Goal: Information Seeking & Learning: Learn about a topic

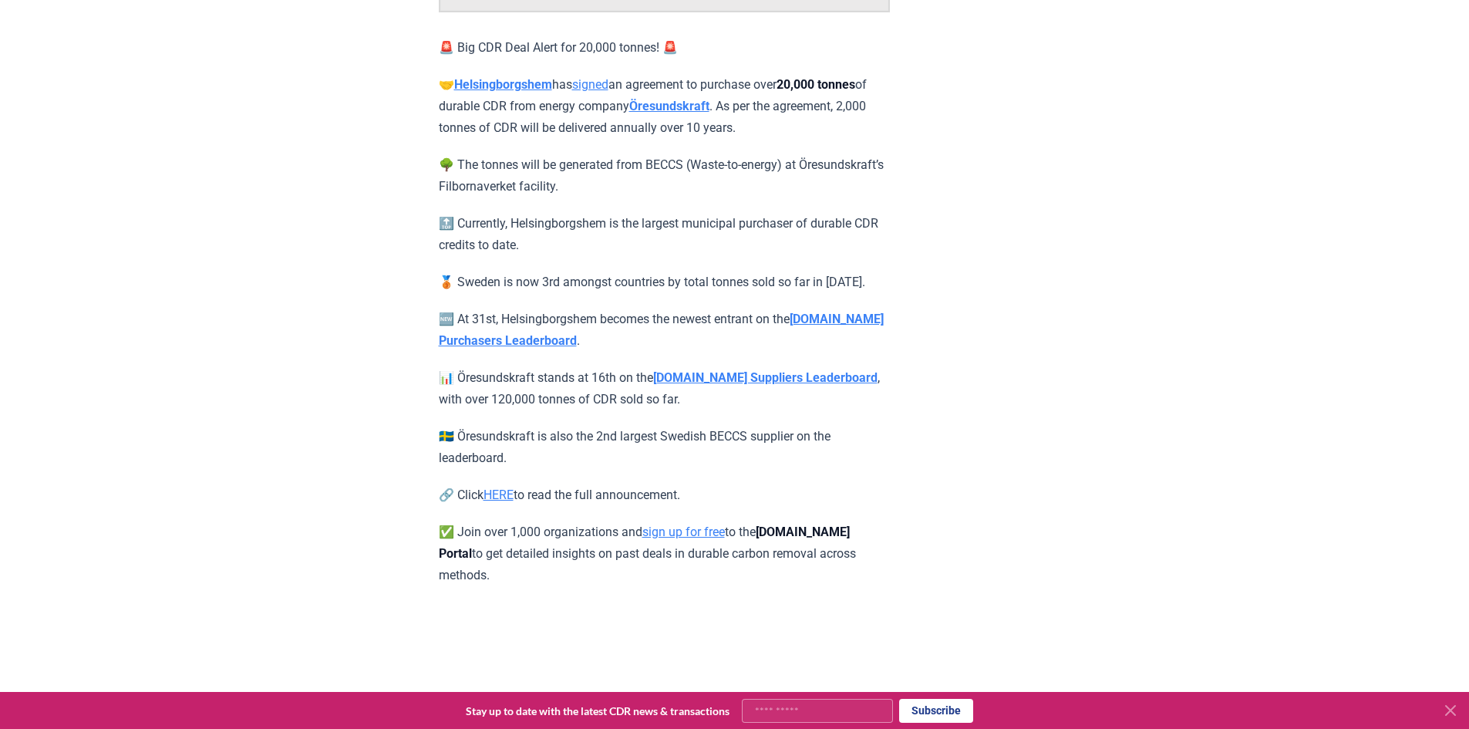
scroll to position [295, 0]
click at [733, 376] on strong "CDR.fyi Suppliers Leaderboard" at bounding box center [765, 376] width 224 height 15
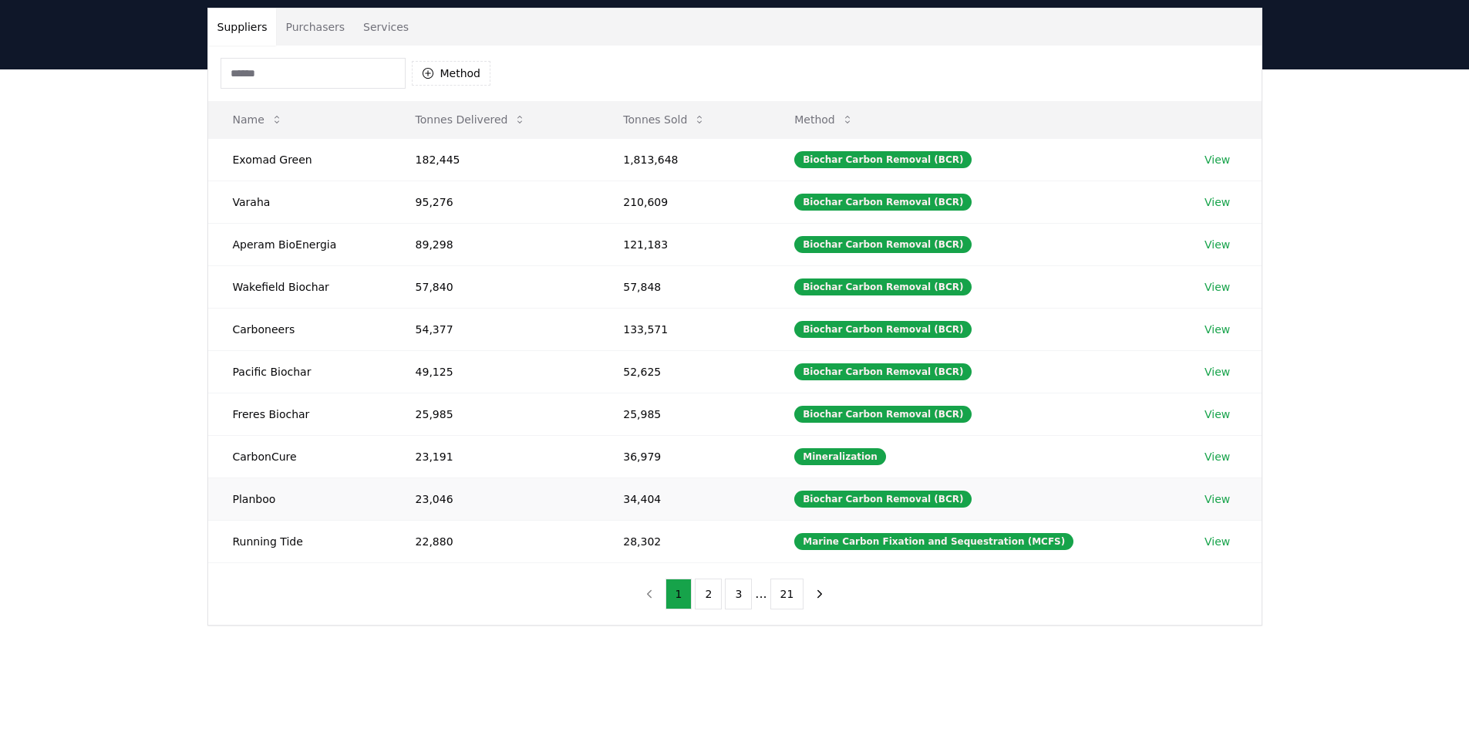
scroll to position [120, 0]
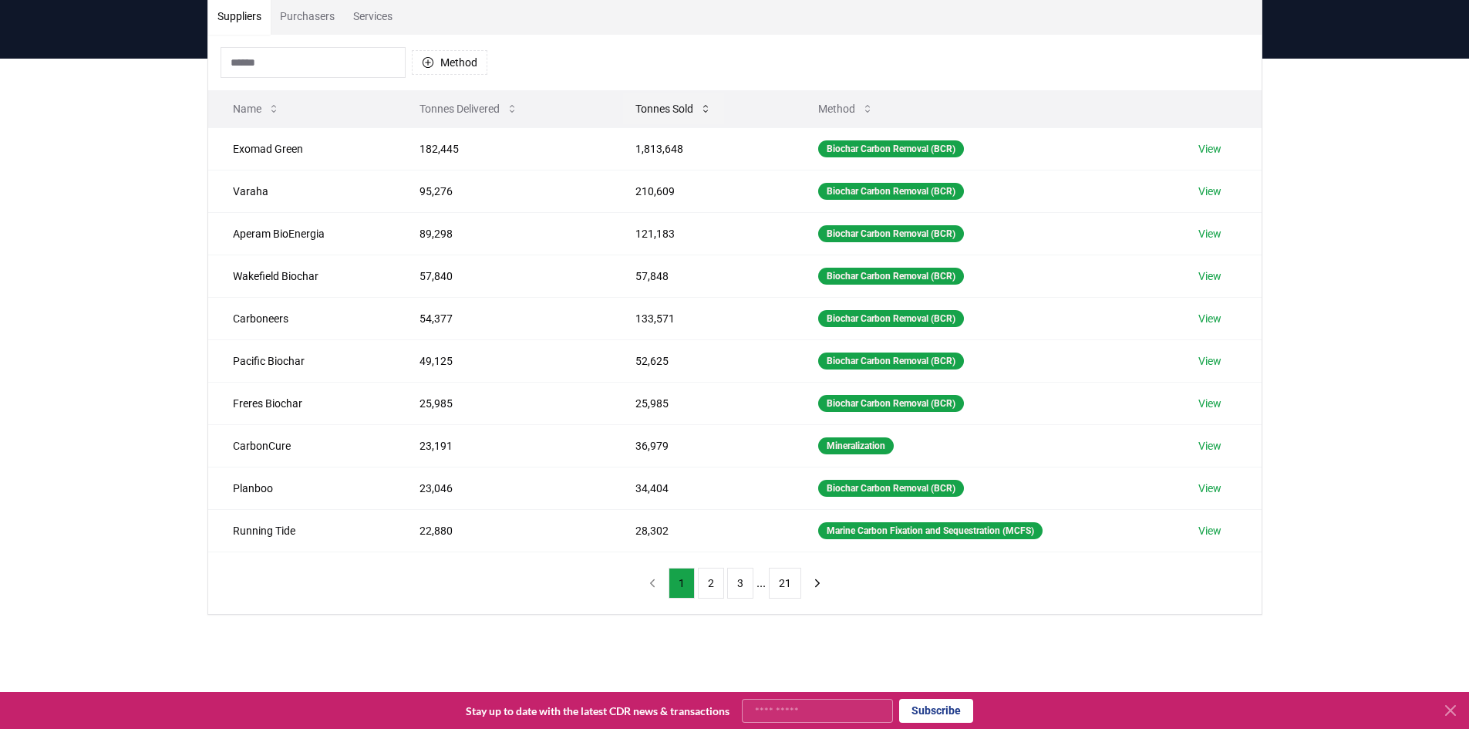
click at [703, 105] on icon at bounding box center [706, 109] width 12 height 12
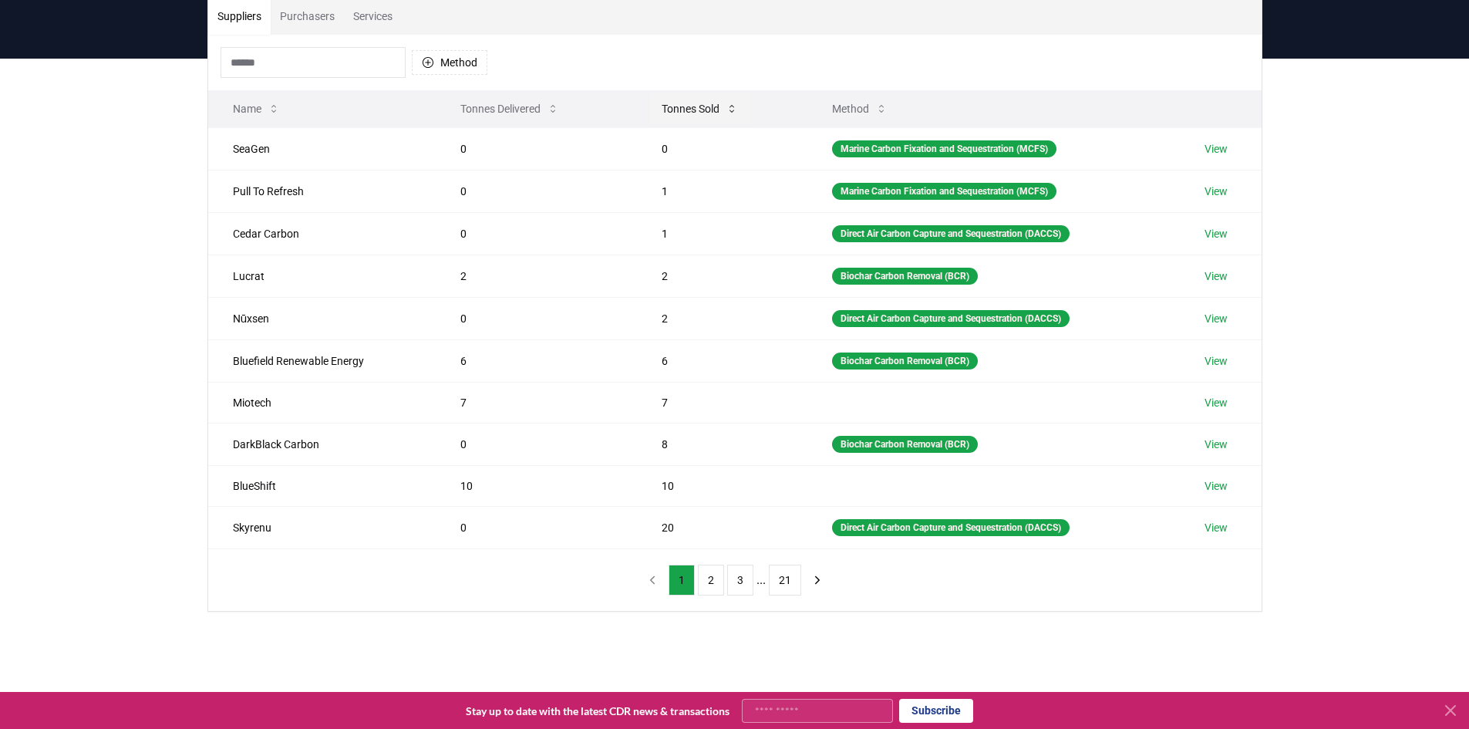
click at [703, 105] on button "Tonnes Sold" at bounding box center [699, 108] width 101 height 31
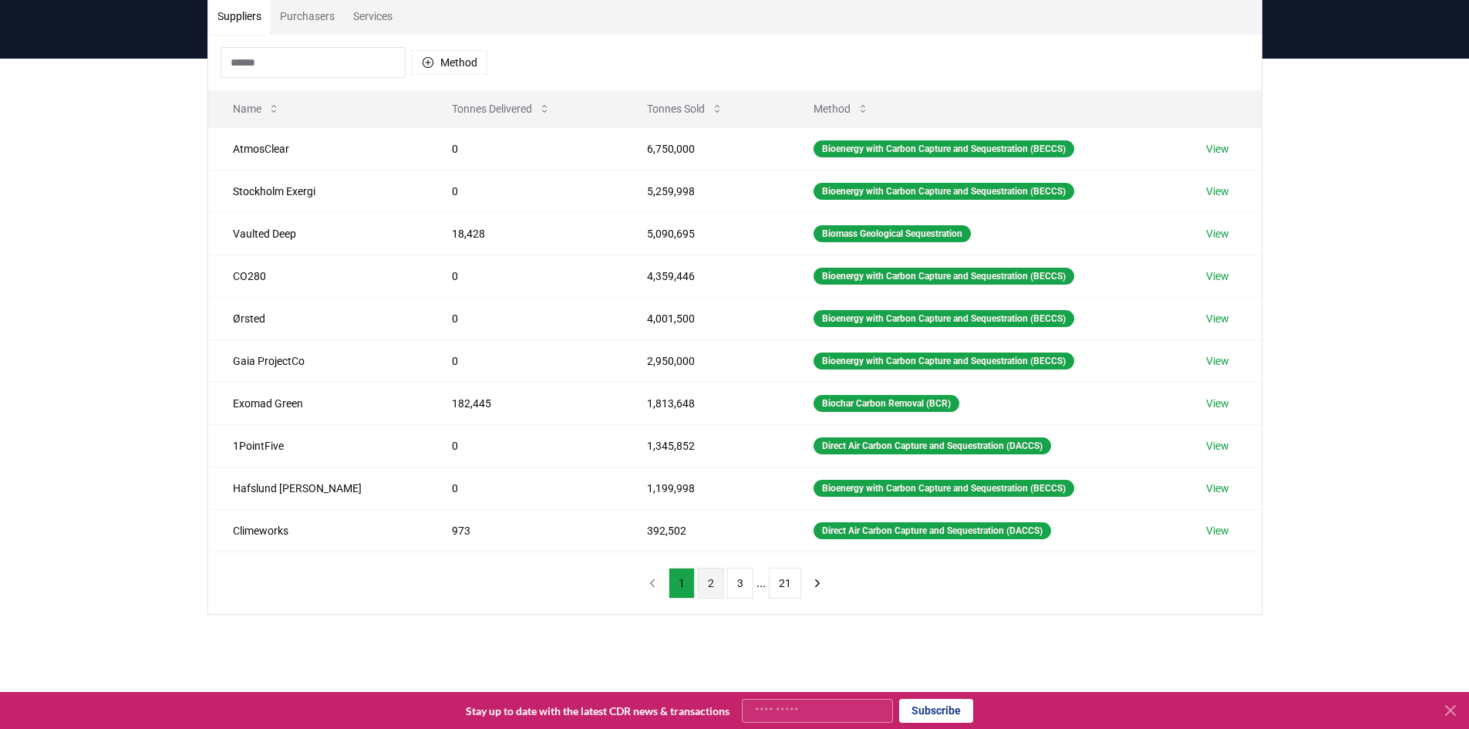
click at [712, 591] on button "2" at bounding box center [711, 583] width 26 height 31
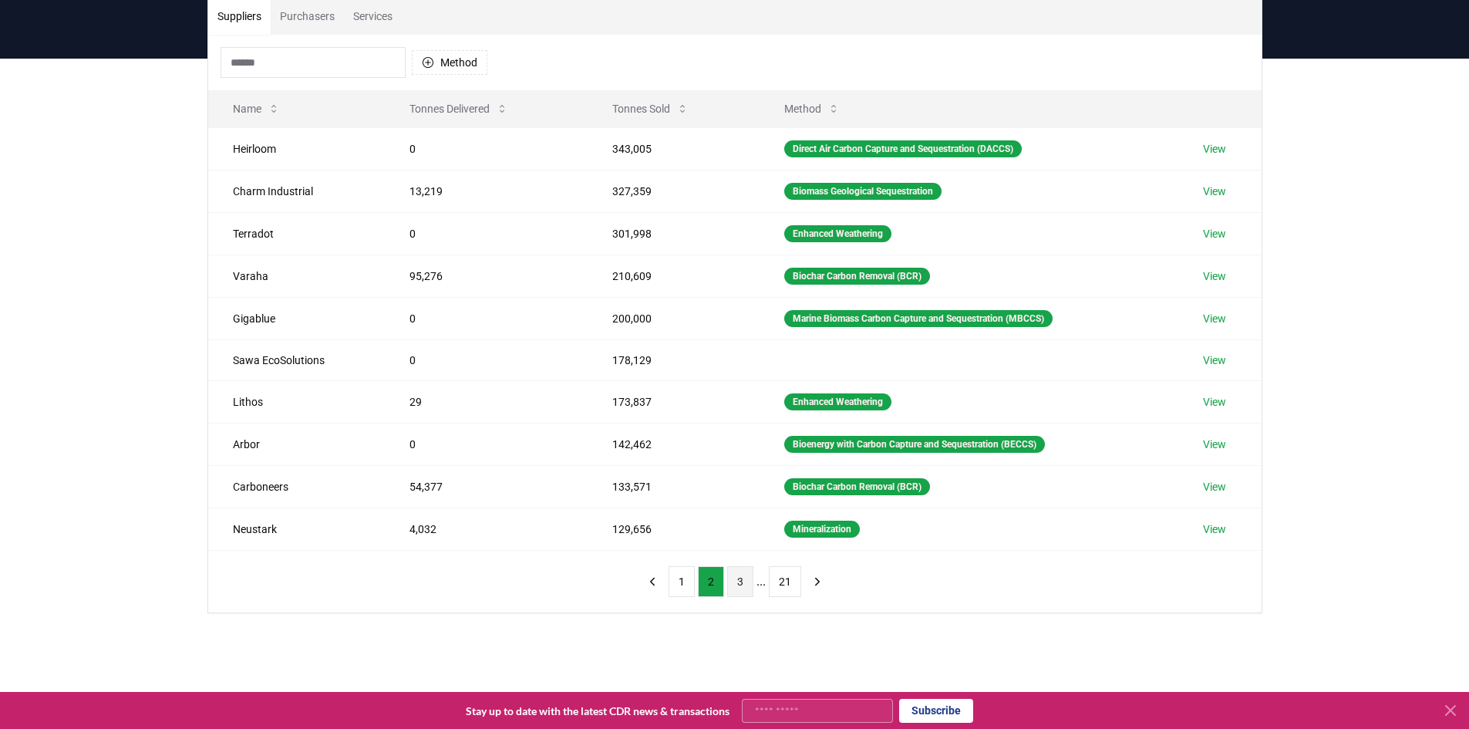
click at [744, 590] on button "3" at bounding box center [740, 581] width 26 height 31
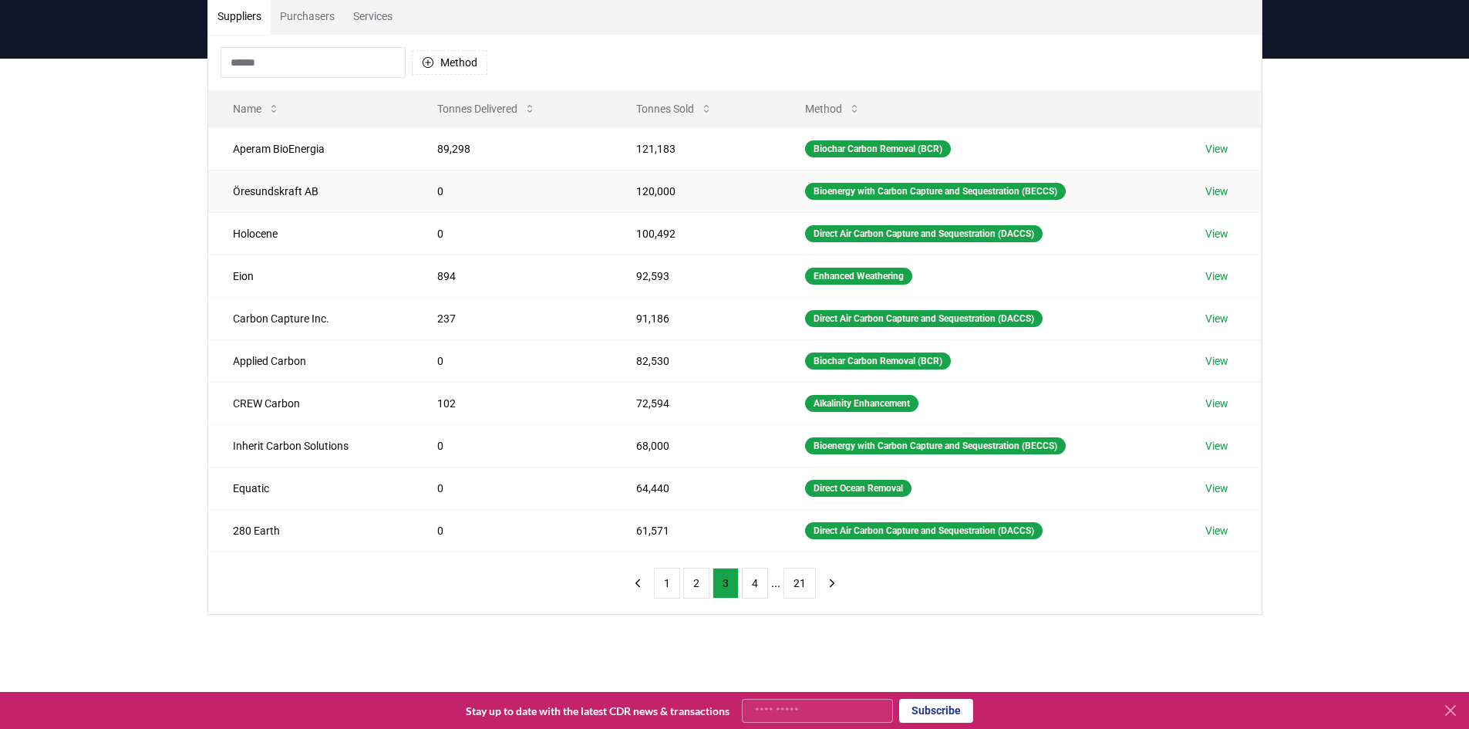
click at [1222, 188] on link "View" at bounding box center [1217, 191] width 23 height 15
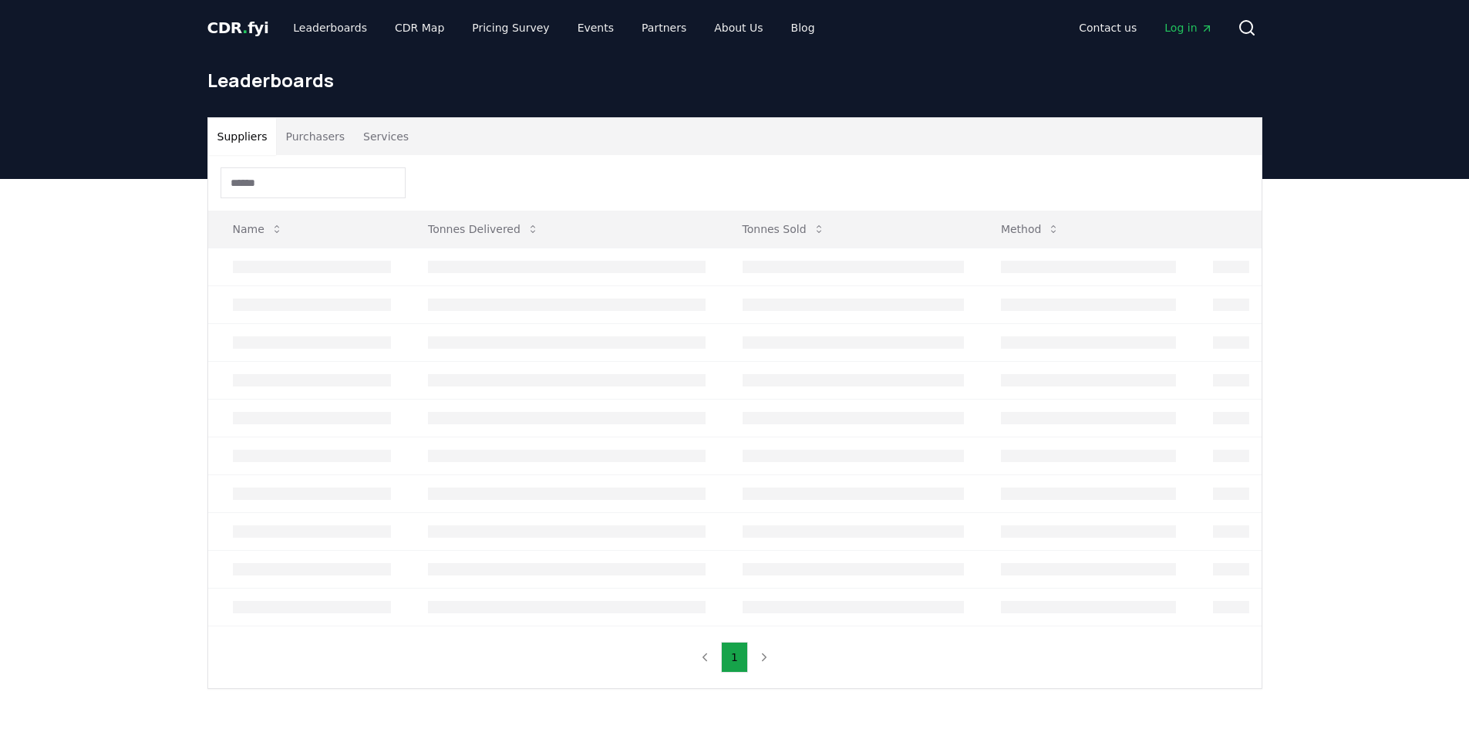
scroll to position [120, 0]
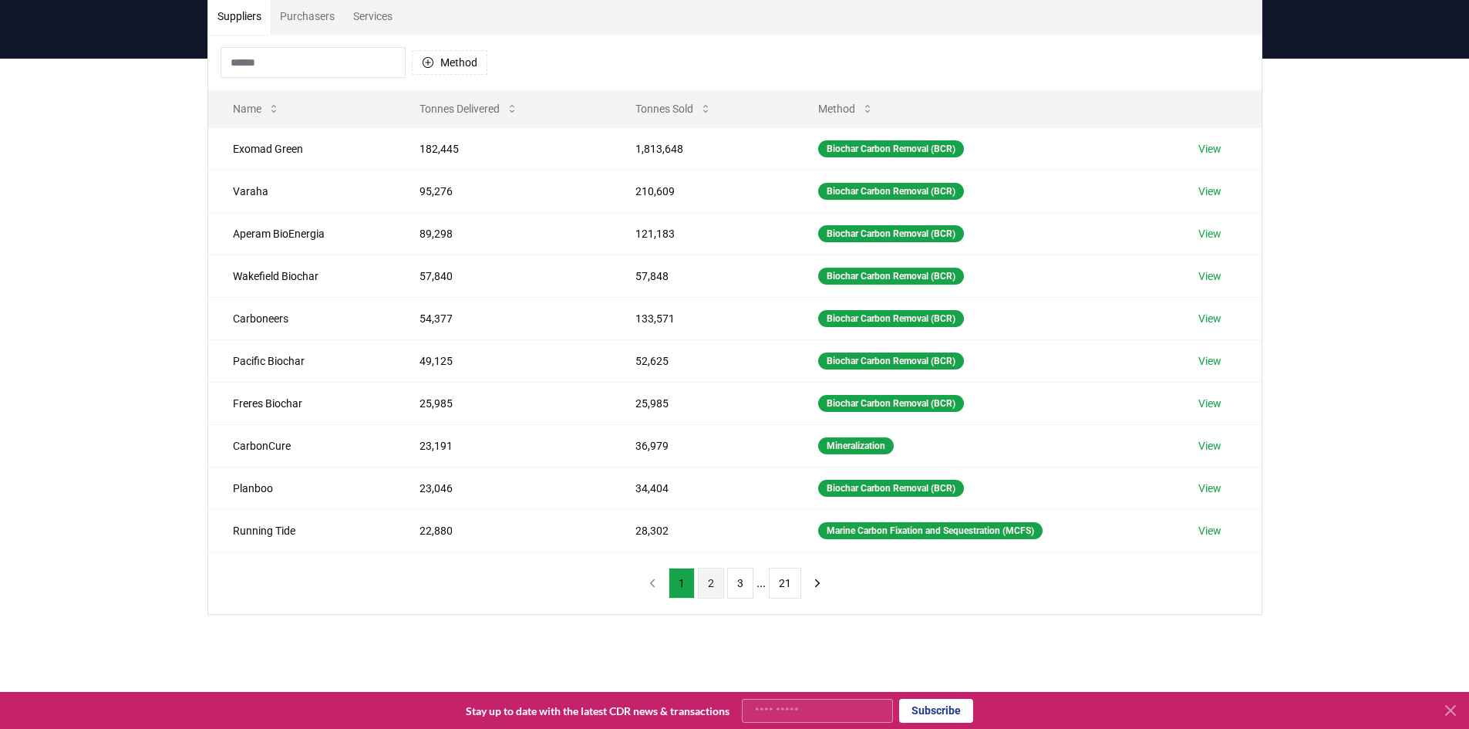
click at [712, 584] on button "2" at bounding box center [711, 583] width 26 height 31
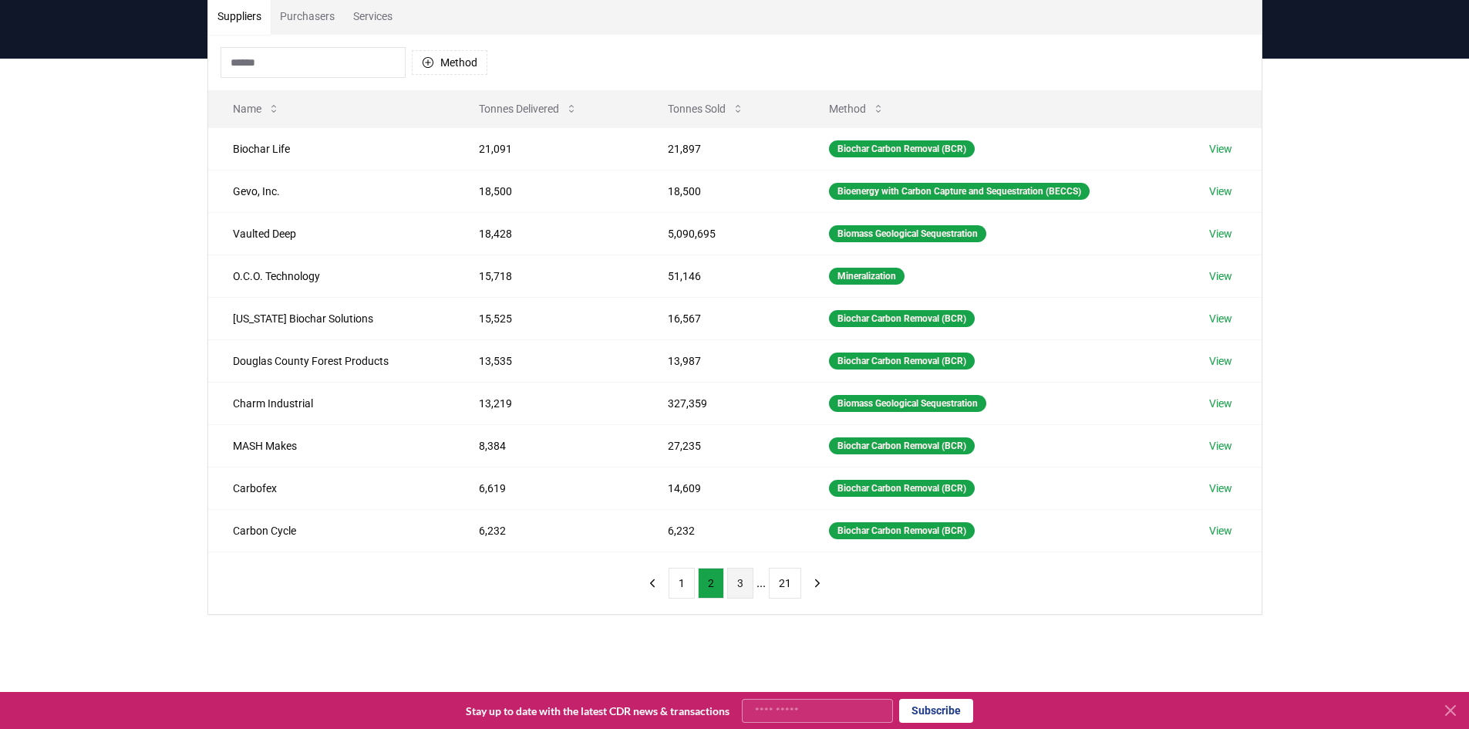
click at [732, 589] on button "3" at bounding box center [740, 583] width 26 height 31
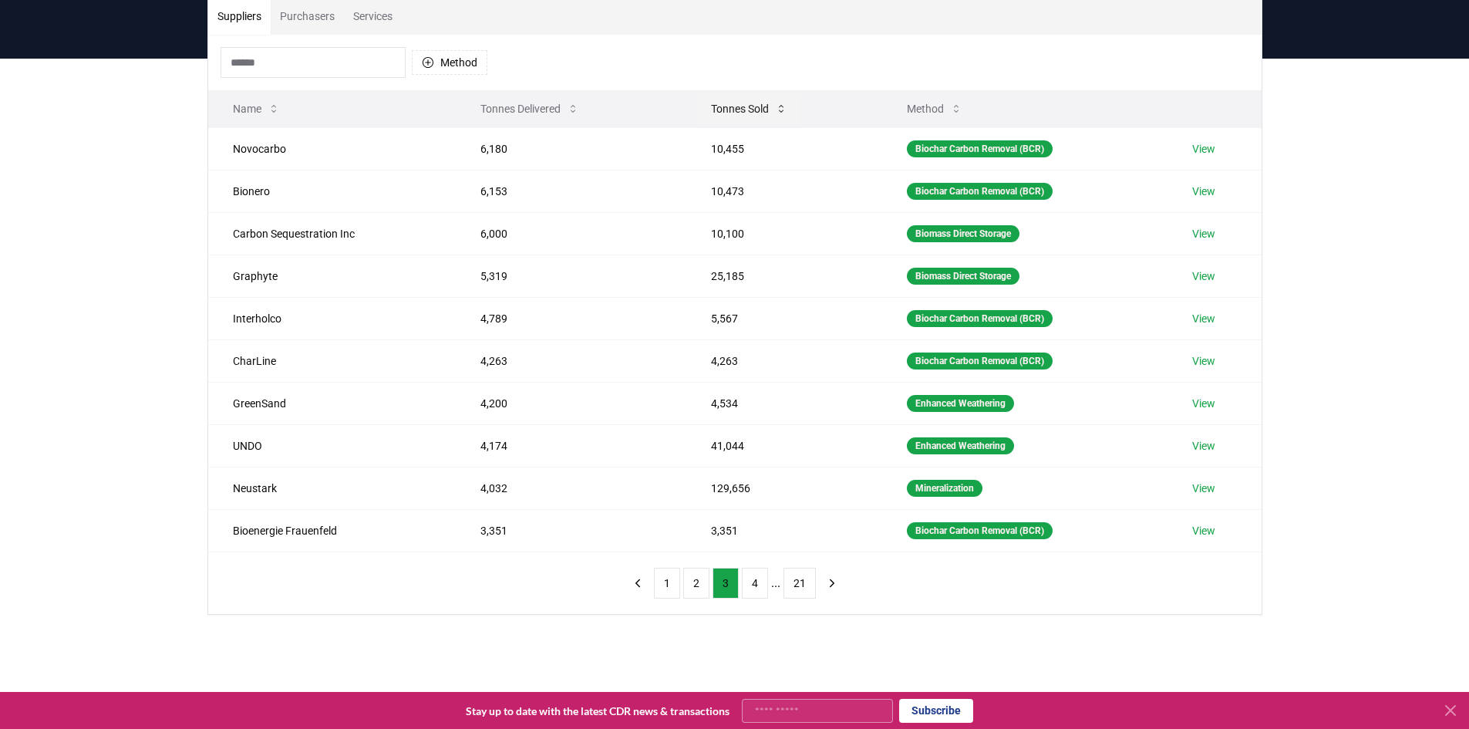
click at [745, 113] on button "Tonnes Sold" at bounding box center [749, 108] width 101 height 31
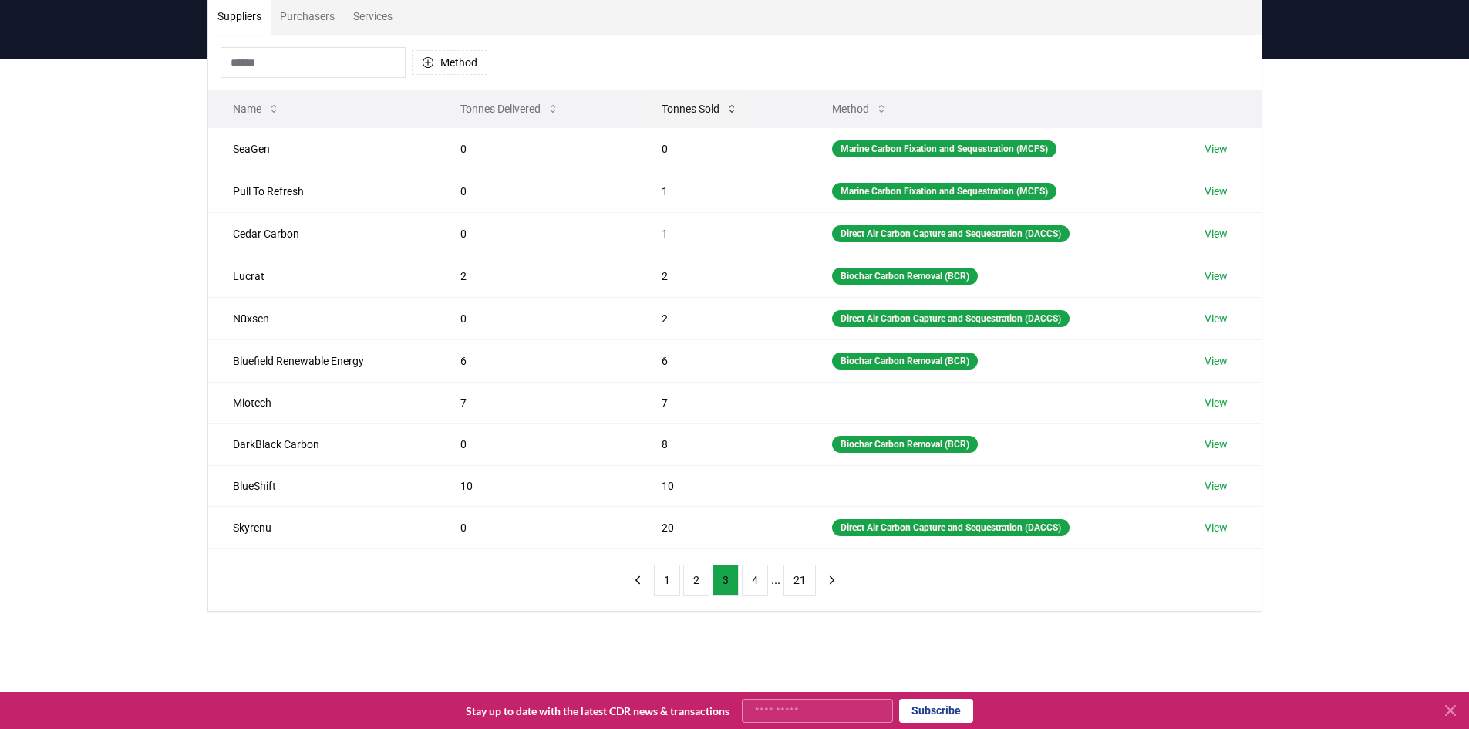
click at [740, 105] on button "Tonnes Sold" at bounding box center [699, 108] width 101 height 31
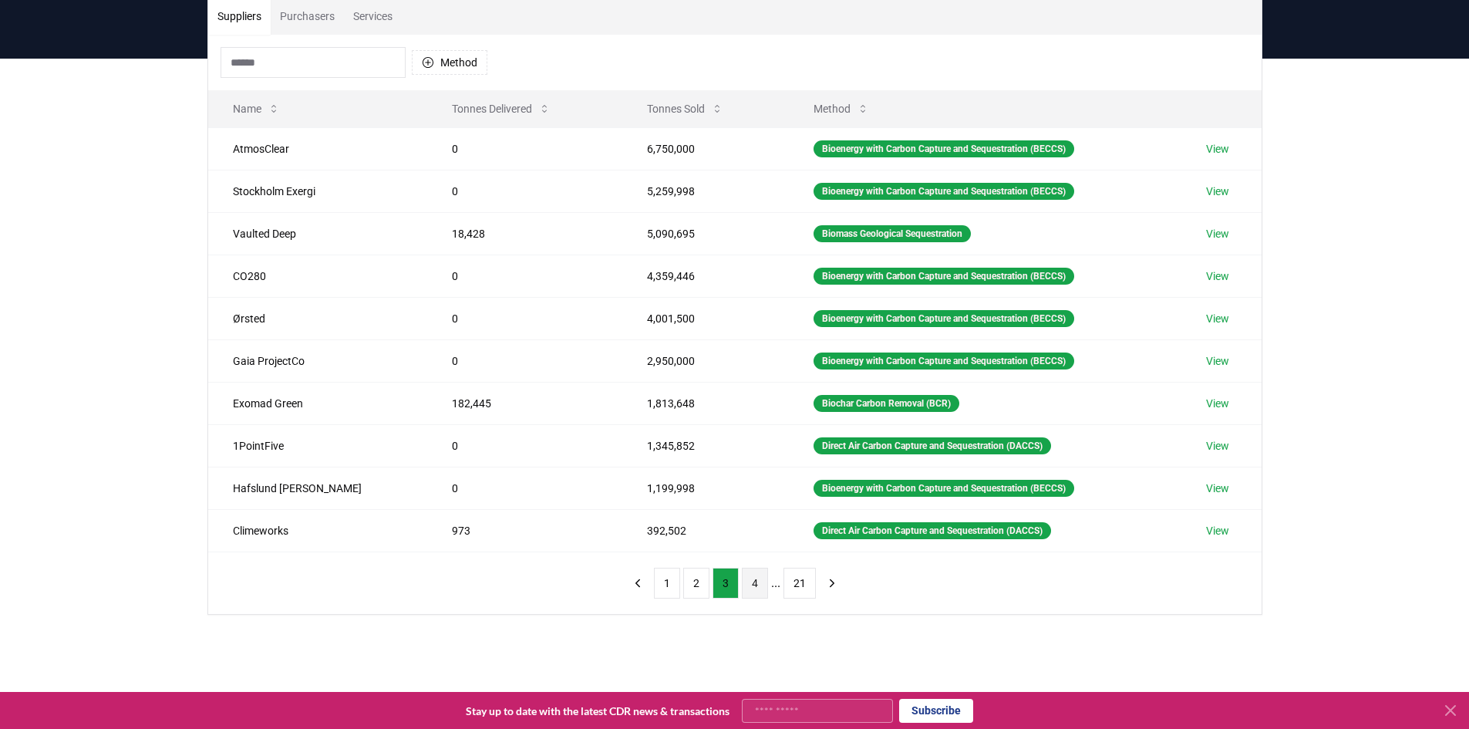
click at [755, 587] on button "4" at bounding box center [755, 583] width 26 height 31
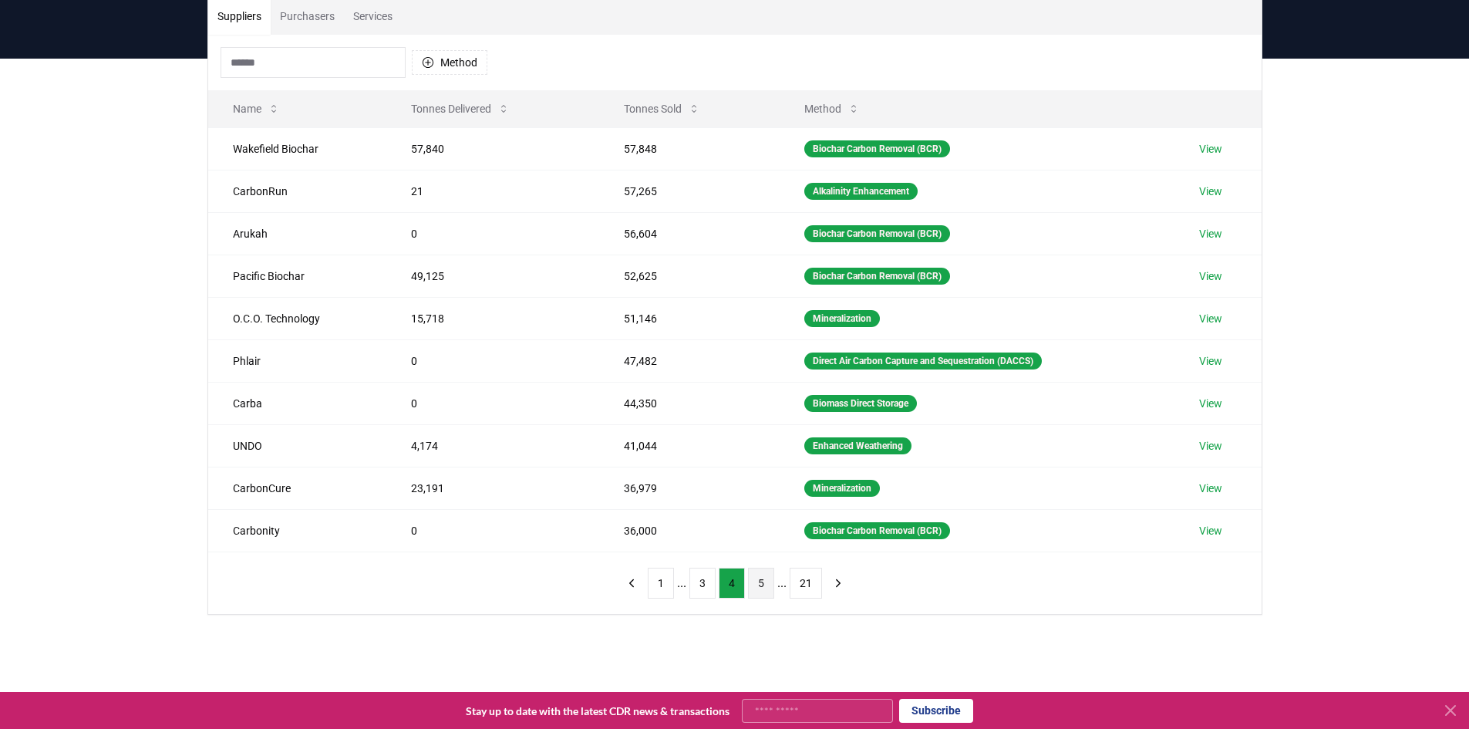
click at [763, 569] on button "5" at bounding box center [761, 583] width 26 height 31
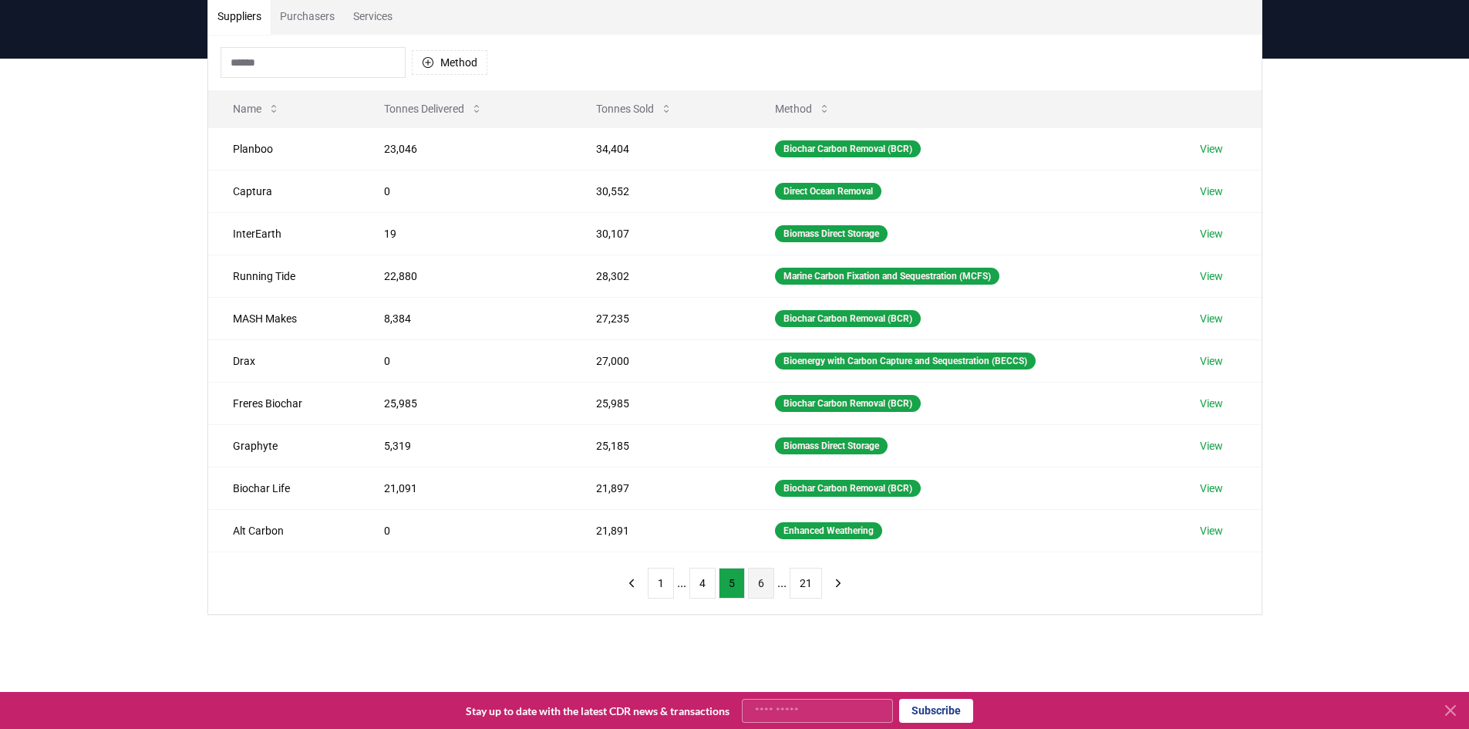
click at [764, 589] on button "6" at bounding box center [761, 583] width 26 height 31
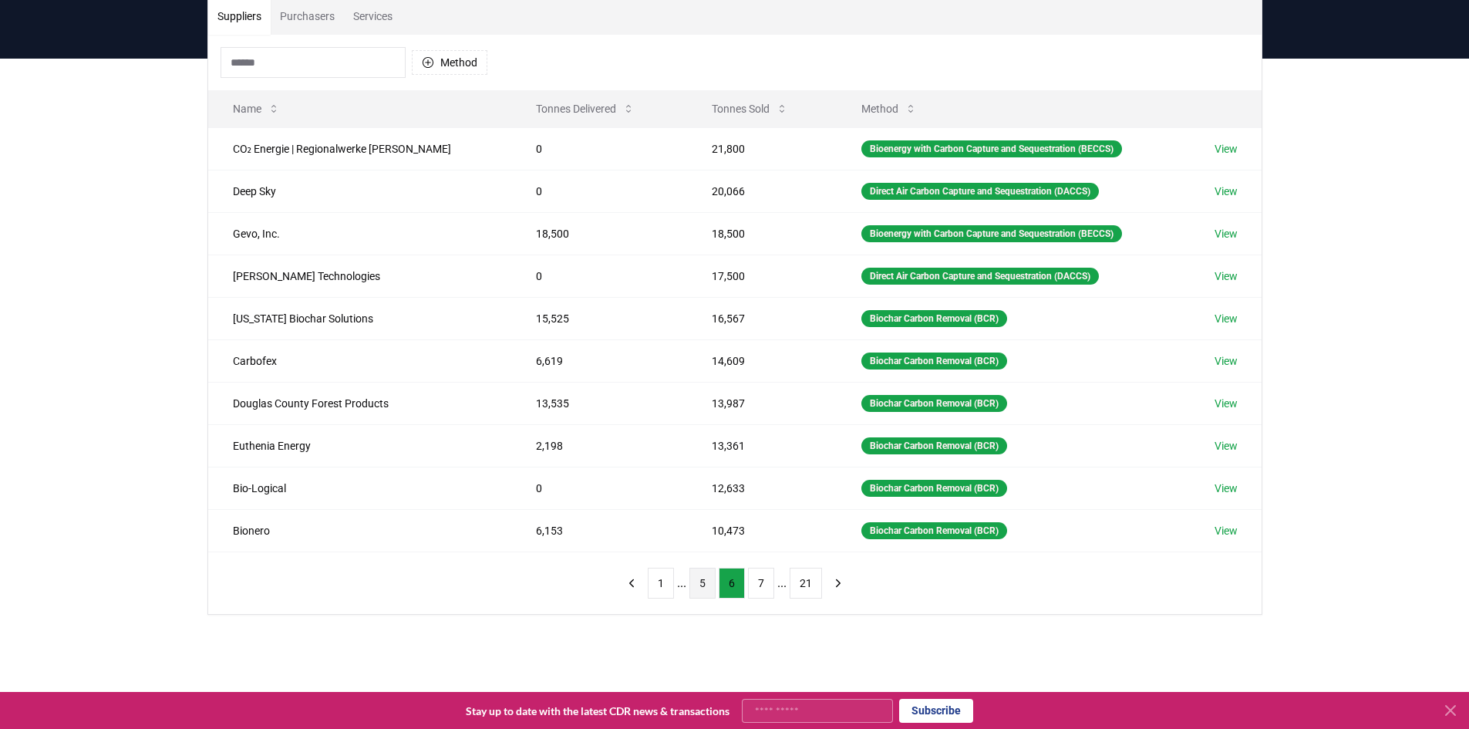
click at [707, 588] on button "5" at bounding box center [703, 583] width 26 height 31
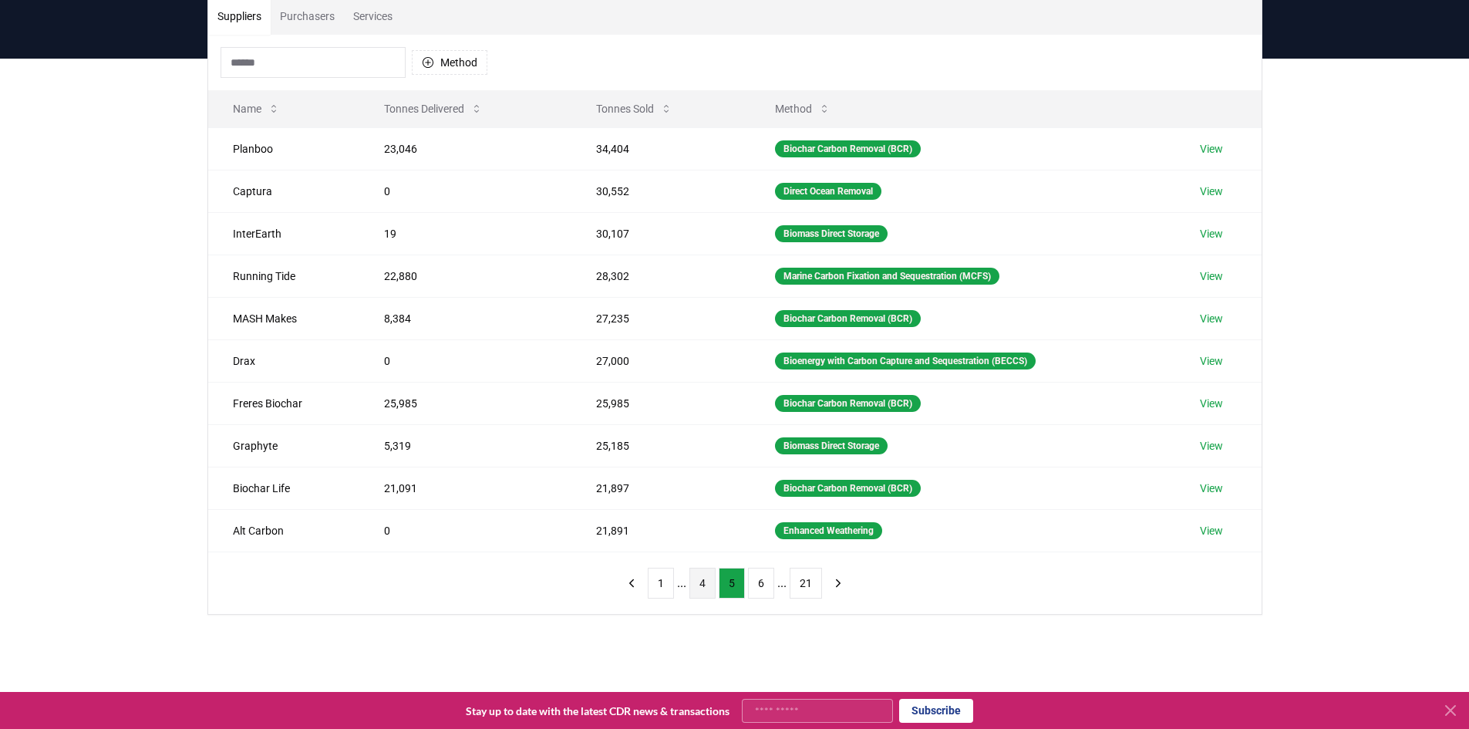
click at [701, 583] on button "4" at bounding box center [703, 583] width 26 height 31
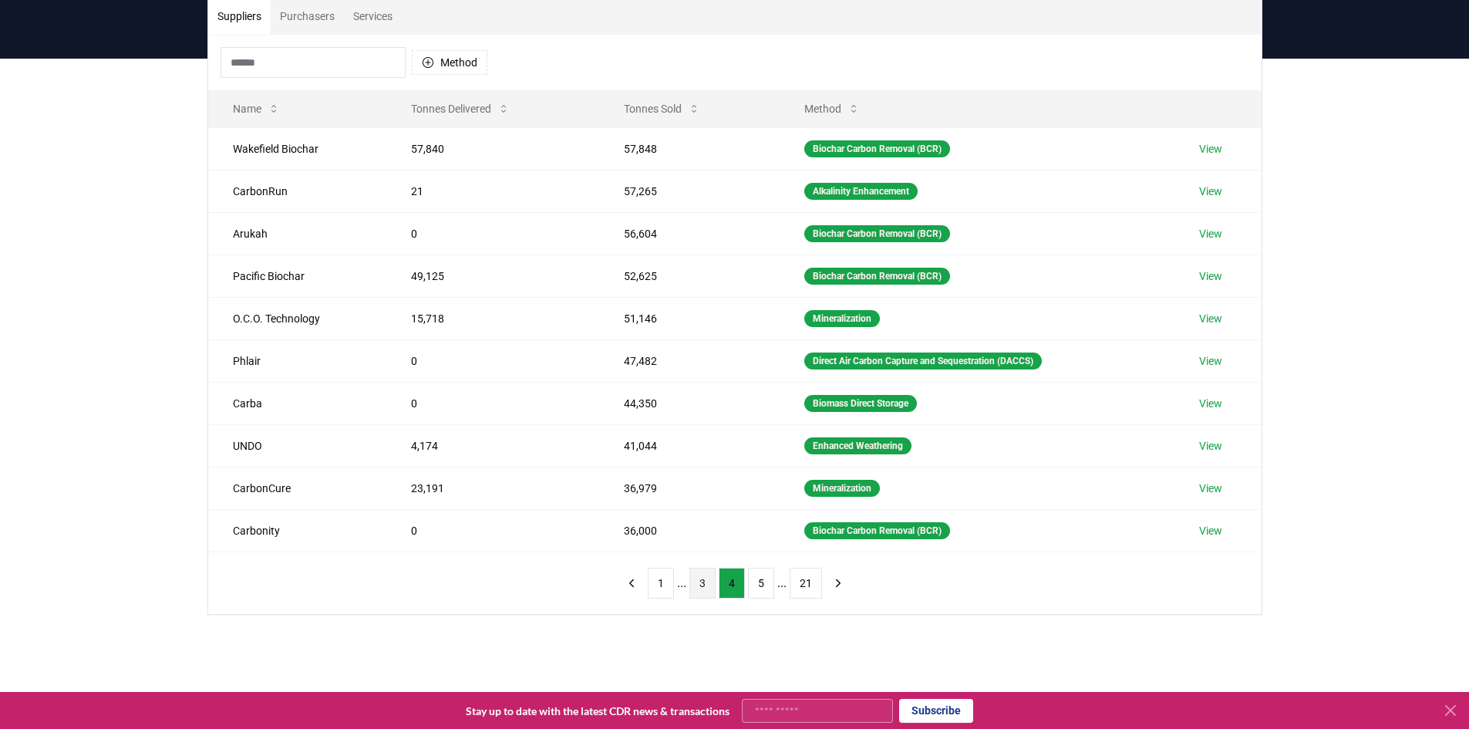
click at [690, 584] on button "3" at bounding box center [703, 583] width 26 height 31
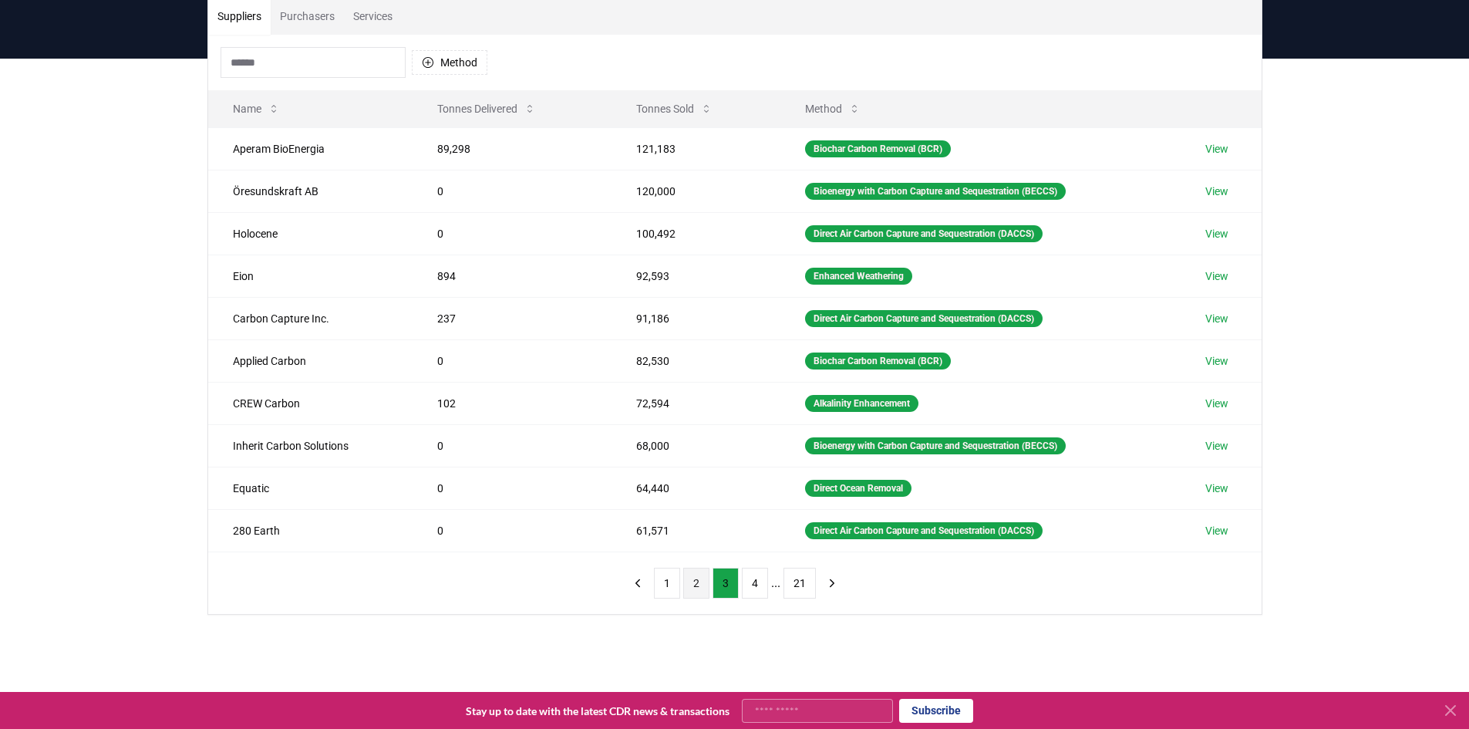
click at [696, 584] on button "2" at bounding box center [696, 583] width 26 height 31
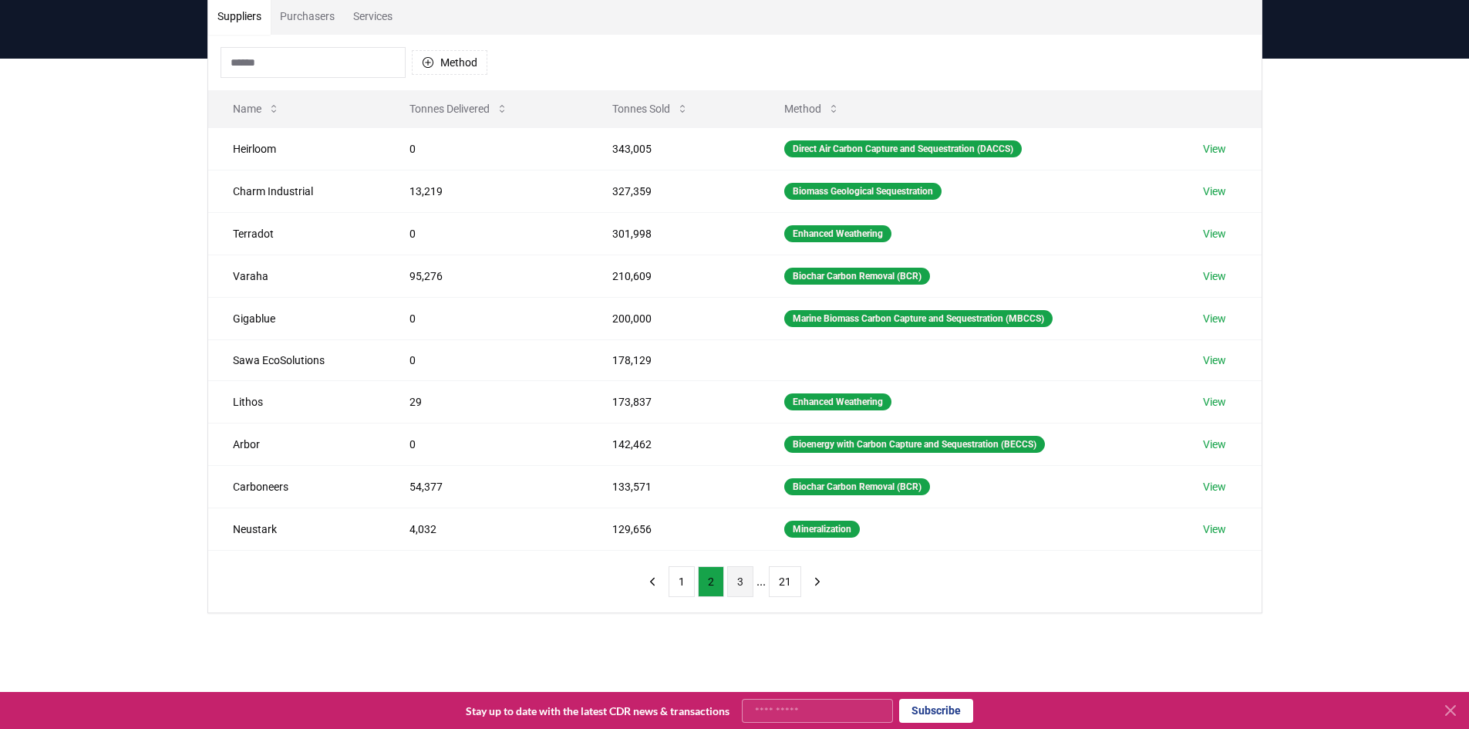
click at [730, 583] on button "3" at bounding box center [740, 581] width 26 height 31
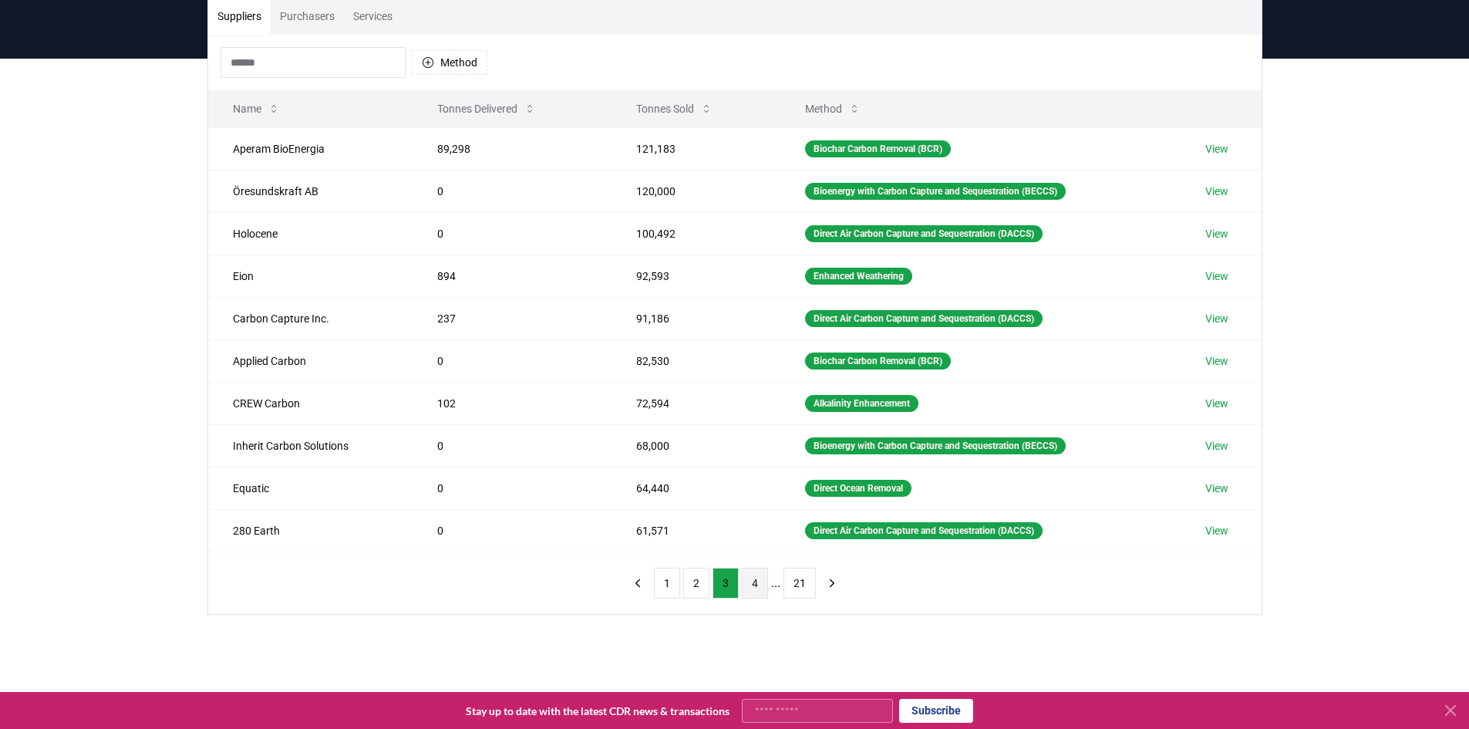
click at [757, 585] on button "4" at bounding box center [755, 583] width 26 height 31
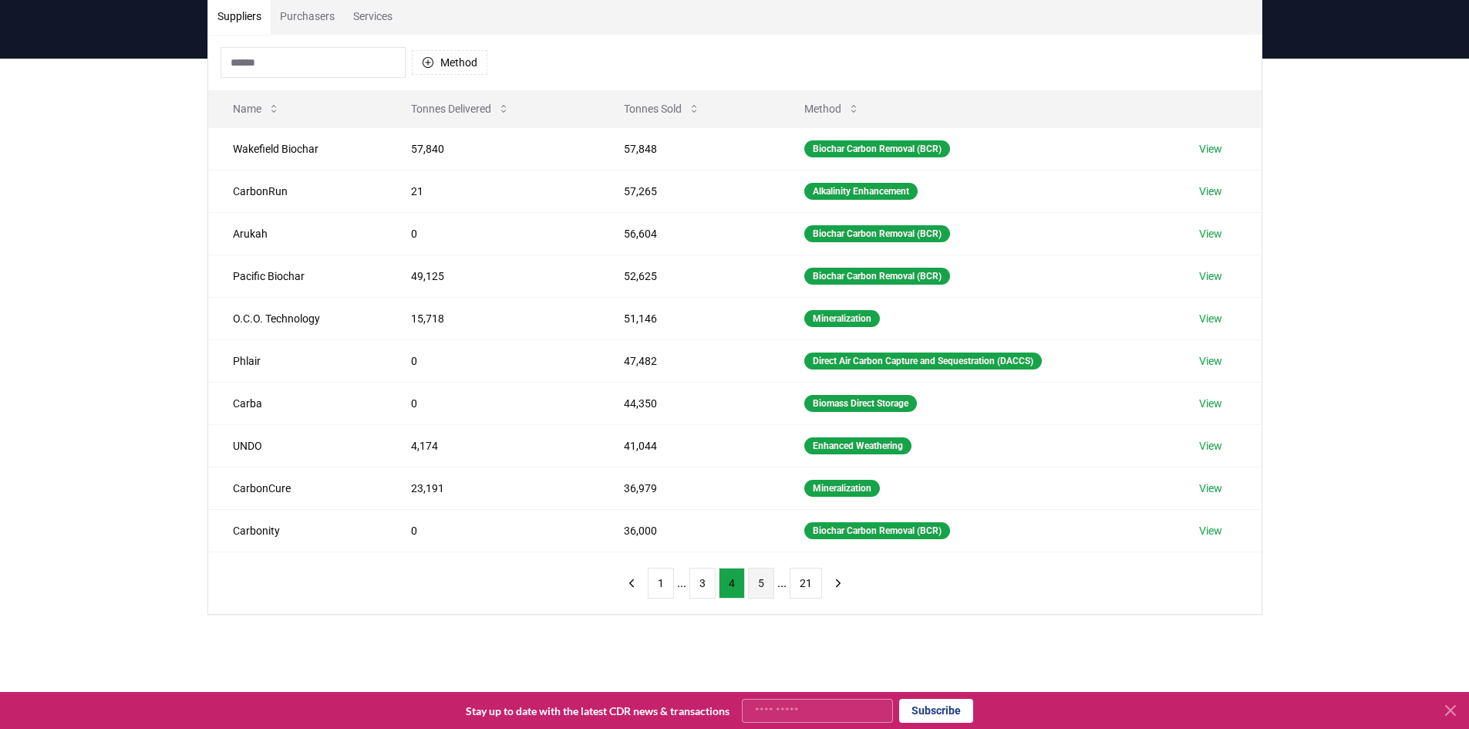
click at [766, 587] on button "5" at bounding box center [761, 583] width 26 height 31
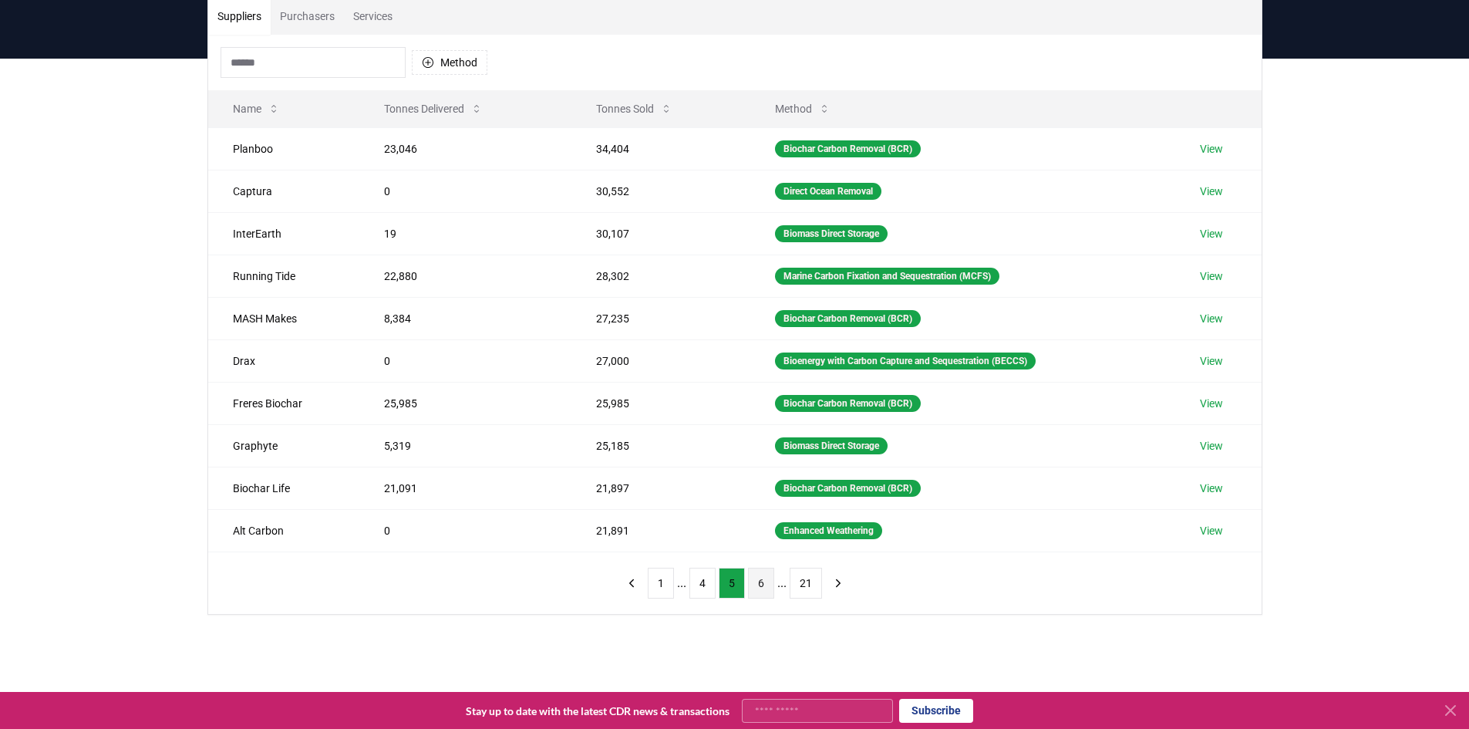
click at [768, 589] on button "6" at bounding box center [761, 583] width 26 height 31
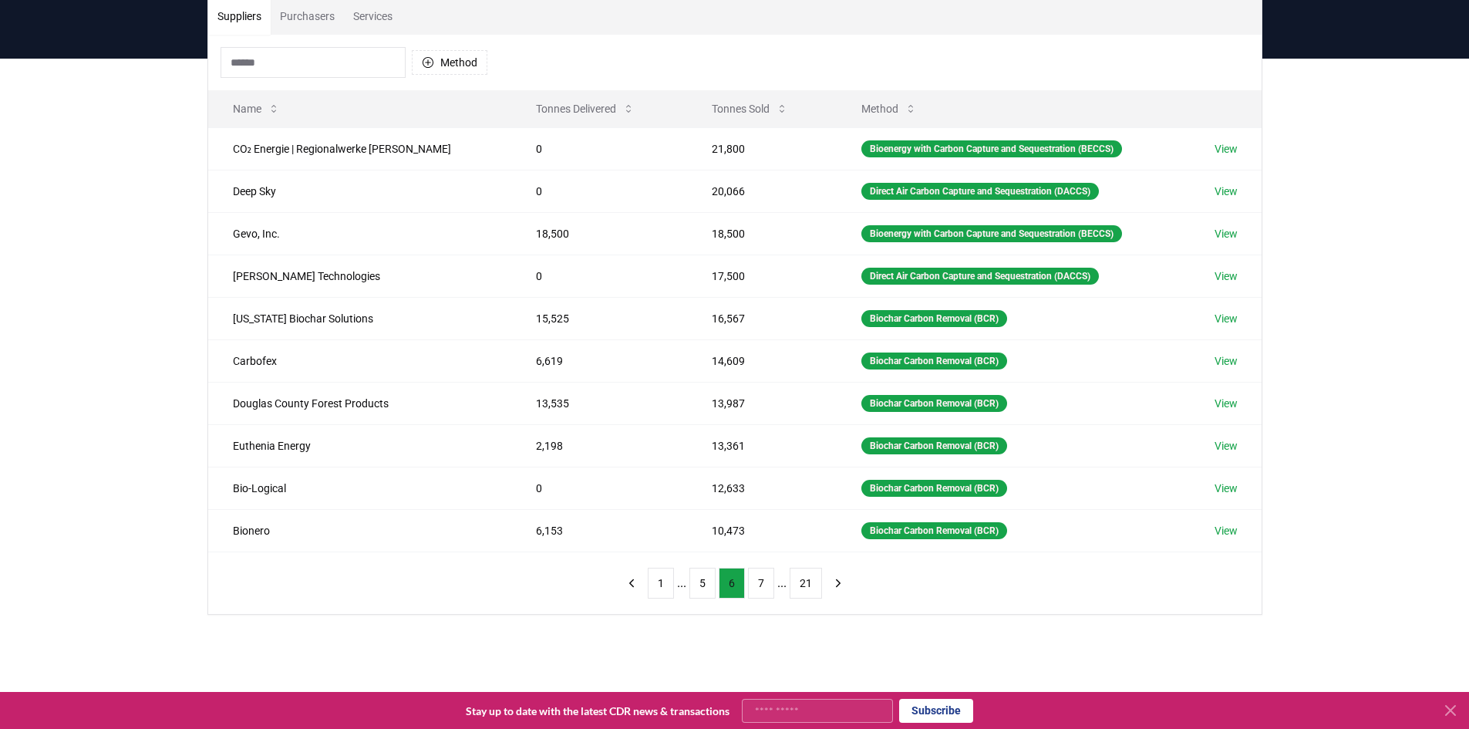
click at [768, 589] on button "7" at bounding box center [761, 583] width 26 height 31
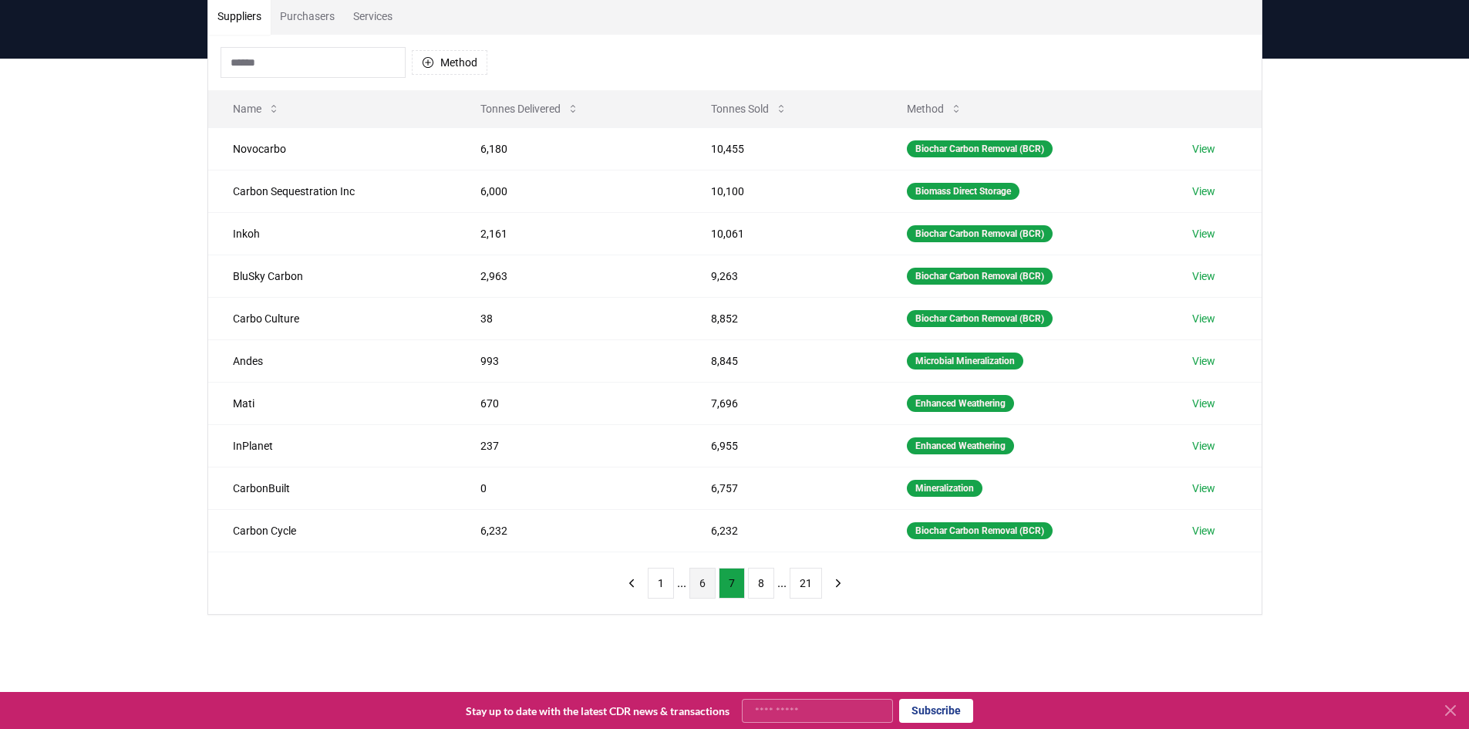
click at [700, 577] on button "6" at bounding box center [703, 583] width 26 height 31
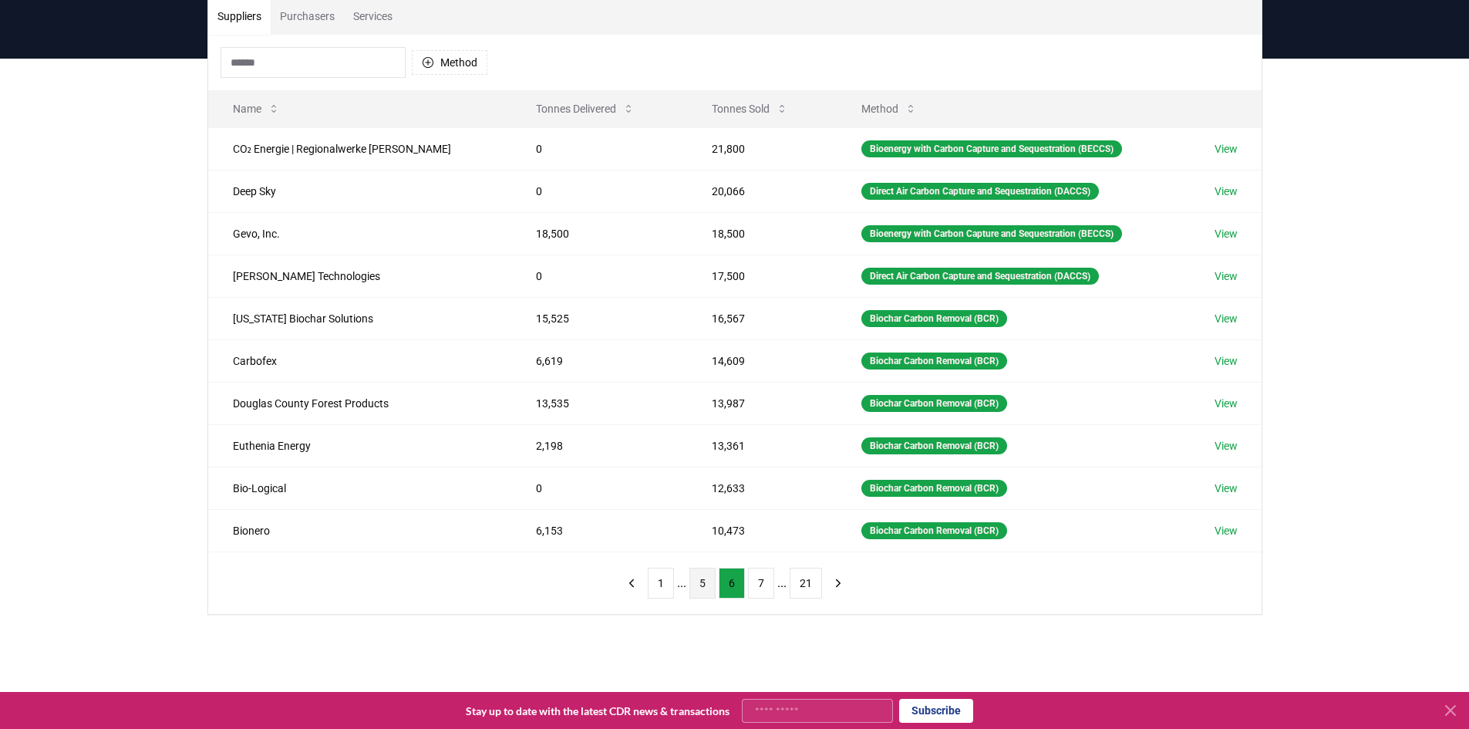
click at [699, 585] on button "5" at bounding box center [703, 583] width 26 height 31
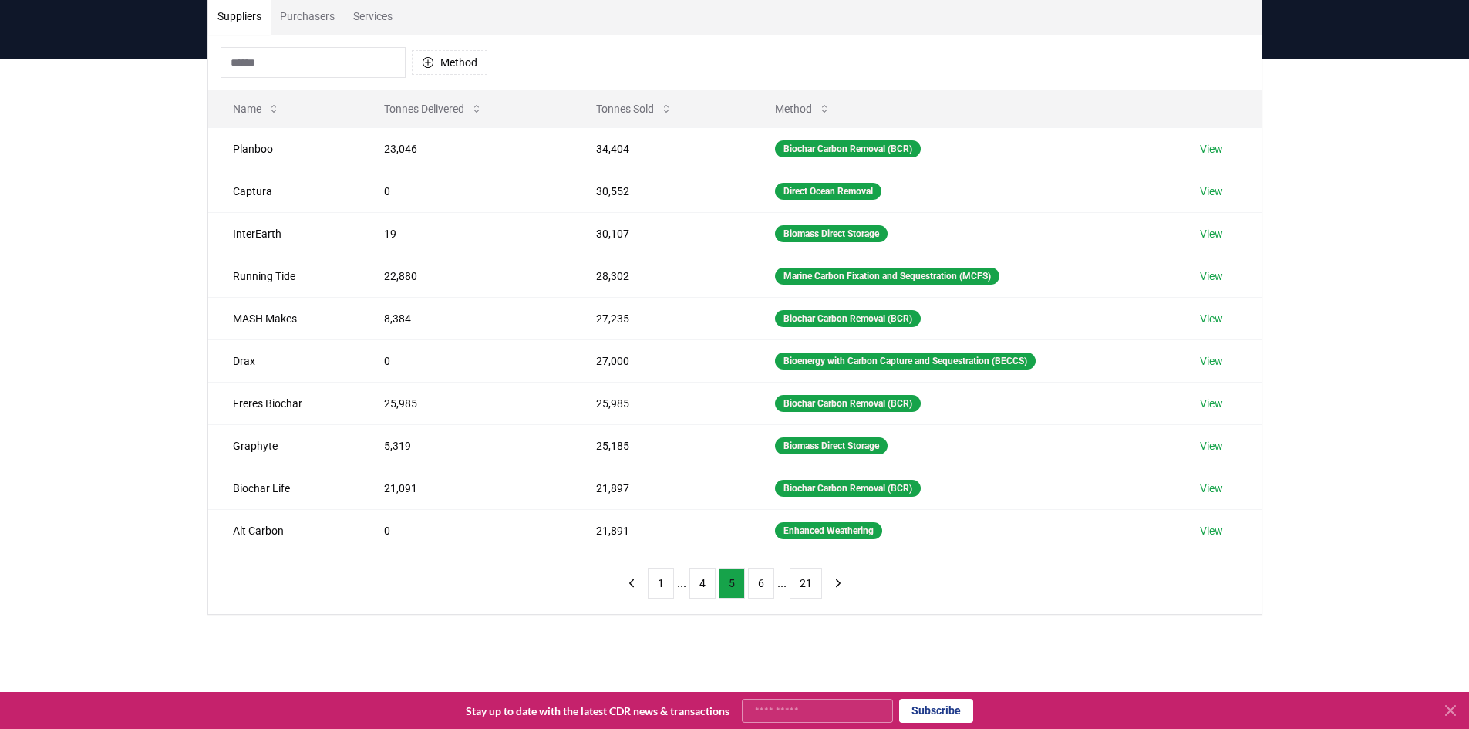
click at [699, 585] on button "4" at bounding box center [703, 583] width 26 height 31
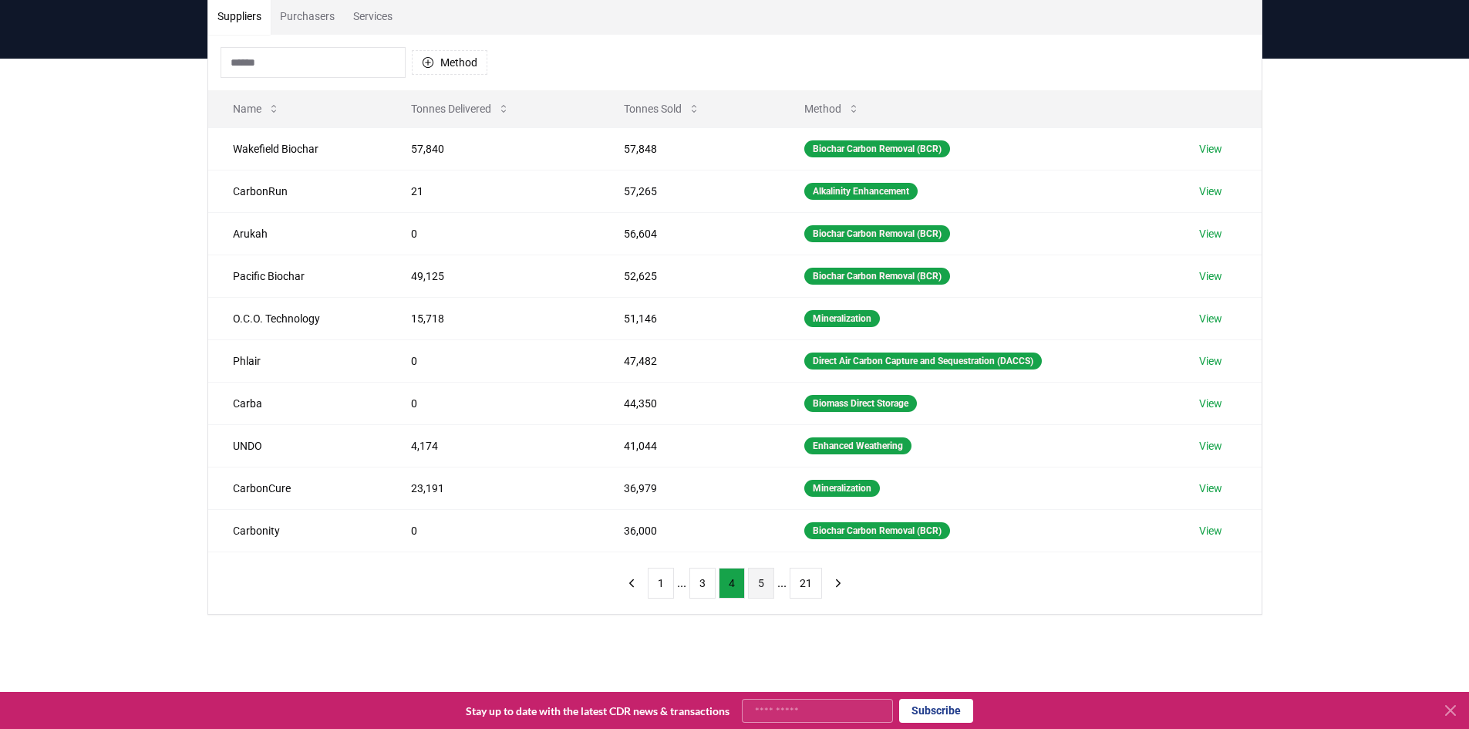
click at [699, 585] on button "3" at bounding box center [703, 583] width 26 height 31
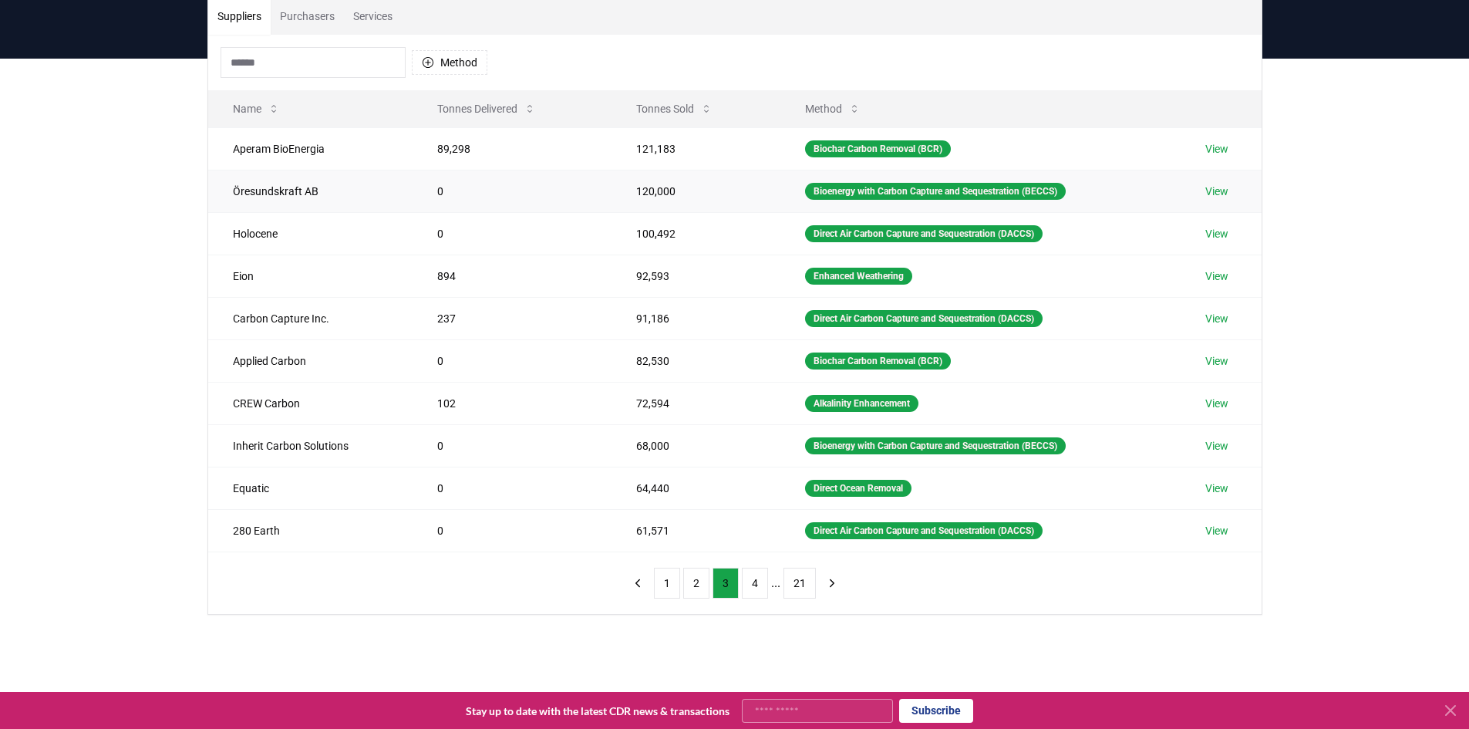
click at [592, 191] on td "0" at bounding box center [512, 191] width 199 height 42
click at [1219, 194] on link "View" at bounding box center [1217, 191] width 23 height 15
